Goal: Task Accomplishment & Management: Use online tool/utility

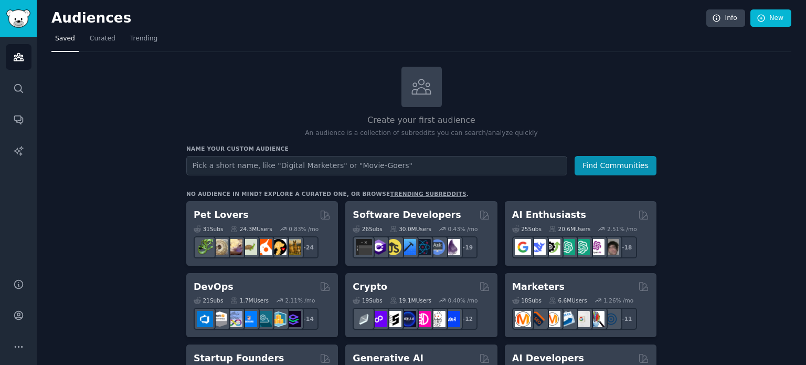
drag, startPoint x: 736, startPoint y: 0, endPoint x: 772, endPoint y: 178, distance: 181.6
click at [143, 40] on span "Trending" at bounding box center [143, 38] width 27 height 9
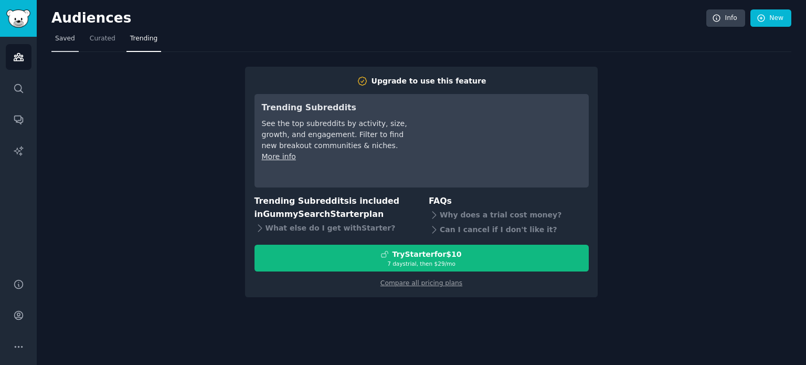
click at [73, 38] on link "Saved" at bounding box center [64, 41] width 27 height 22
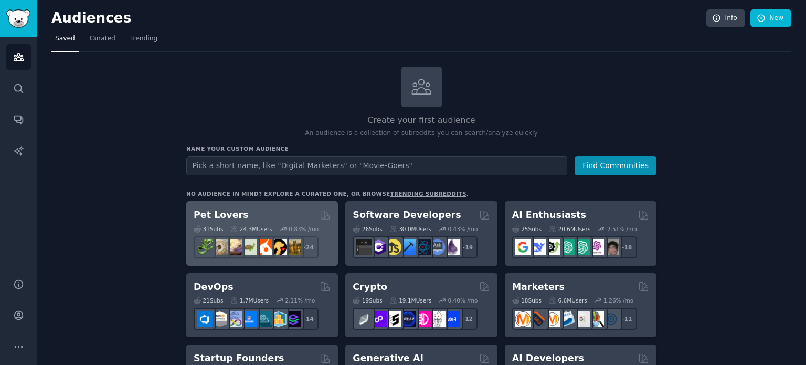
click at [251, 210] on div "Pet Lovers" at bounding box center [262, 214] width 137 height 13
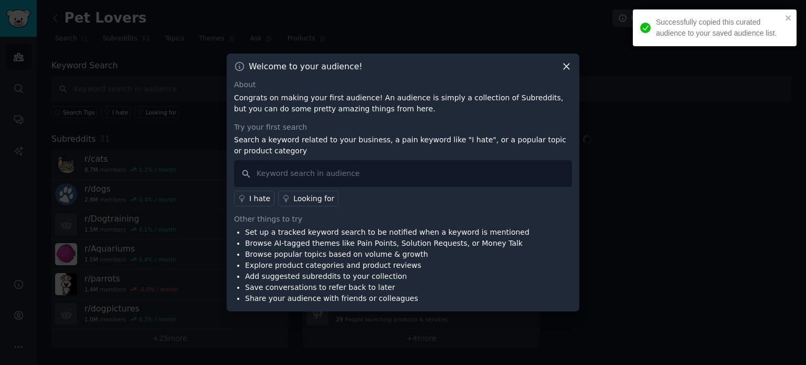
click at [567, 67] on icon at bounding box center [567, 67] width 6 height 6
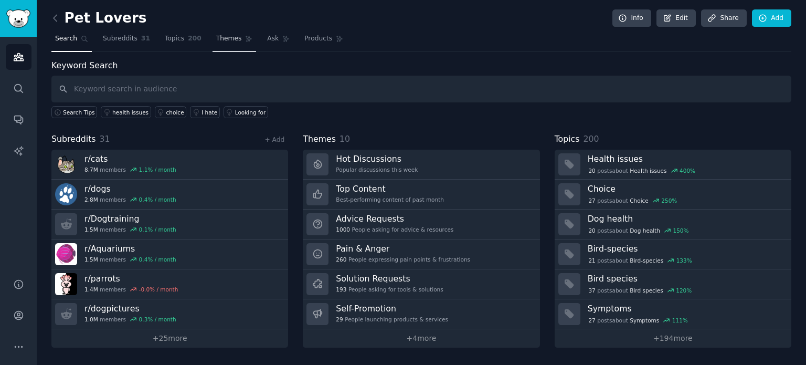
click at [216, 40] on span "Themes" at bounding box center [229, 38] width 26 height 9
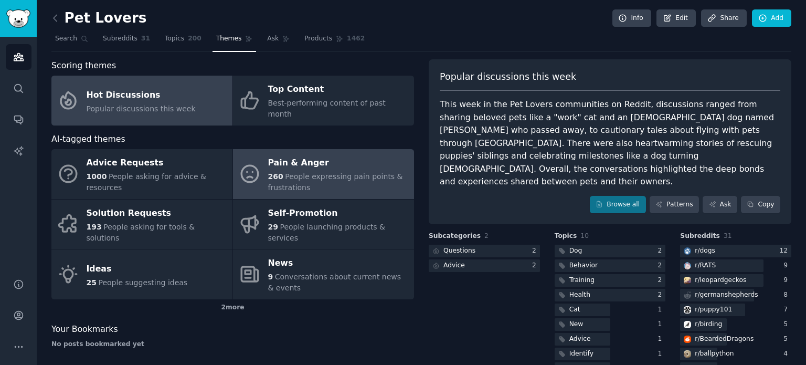
click at [337, 172] on span "People expressing pain points & frustrations" at bounding box center [335, 181] width 135 height 19
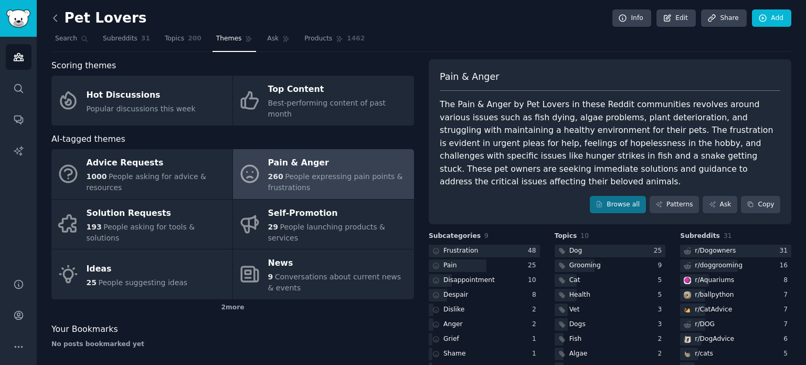
click at [54, 17] on icon at bounding box center [55, 18] width 3 height 6
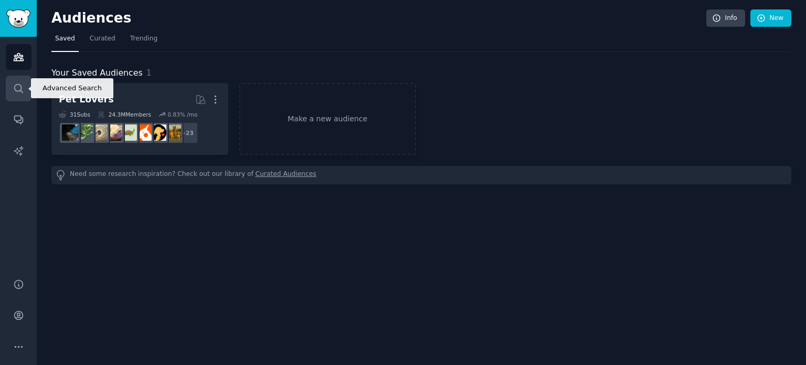
click at [24, 85] on link "Search" at bounding box center [19, 89] width 26 height 26
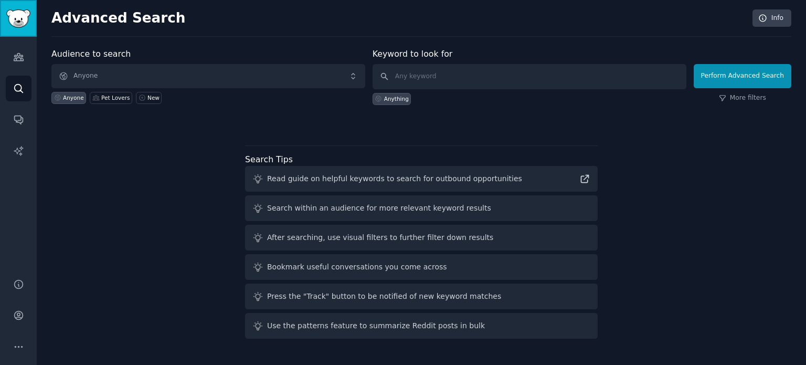
click at [15, 23] on img "Sidebar" at bounding box center [18, 18] width 24 height 18
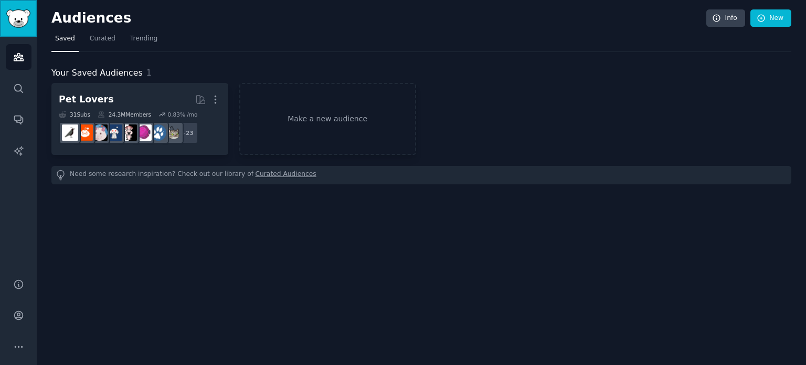
click at [15, 23] on img "Sidebar" at bounding box center [18, 18] width 24 height 18
click at [317, 108] on link "Make a new audience" at bounding box center [327, 119] width 177 height 72
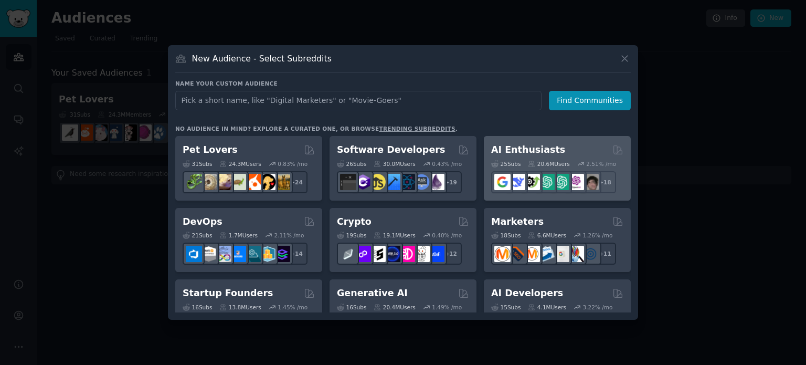
click at [513, 151] on h2 "AI Enthusiasts" at bounding box center [528, 149] width 74 height 13
